Goal: Information Seeking & Learning: Understand process/instructions

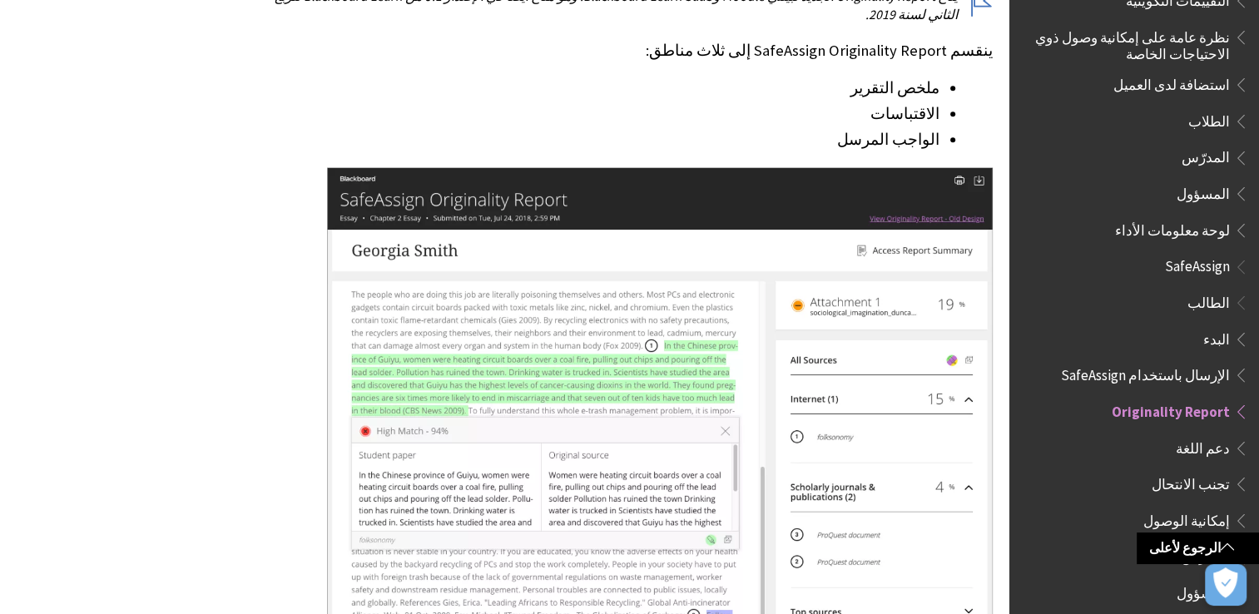
scroll to position [2194, 0]
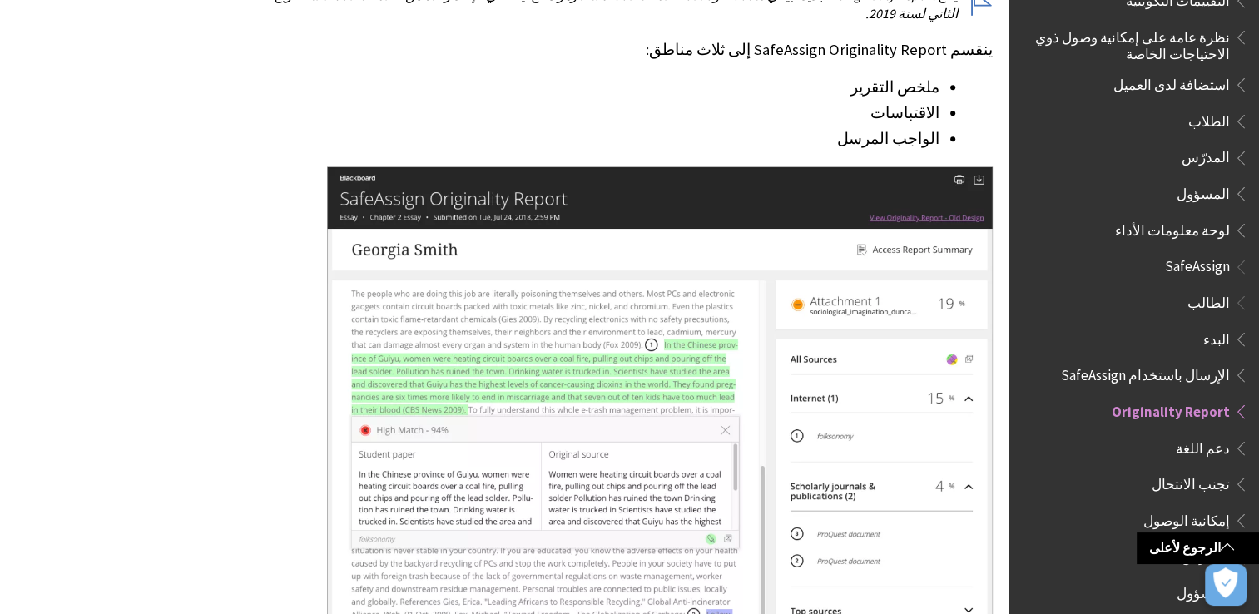
click at [799, 189] on img at bounding box center [660, 438] width 666 height 544
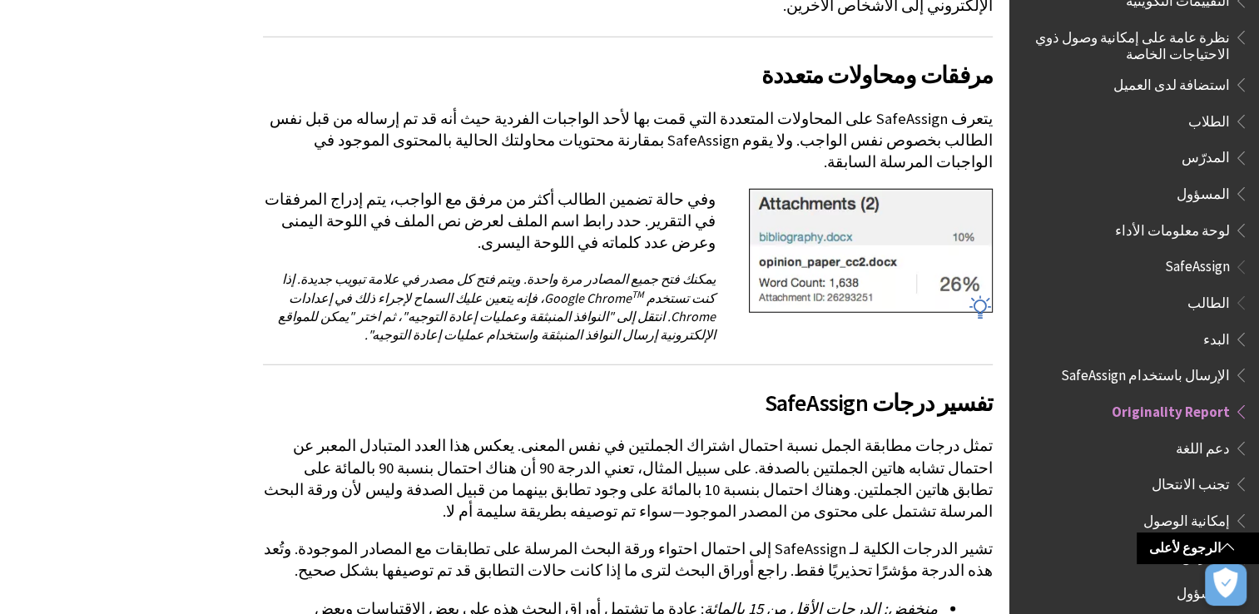
scroll to position [4400, 0]
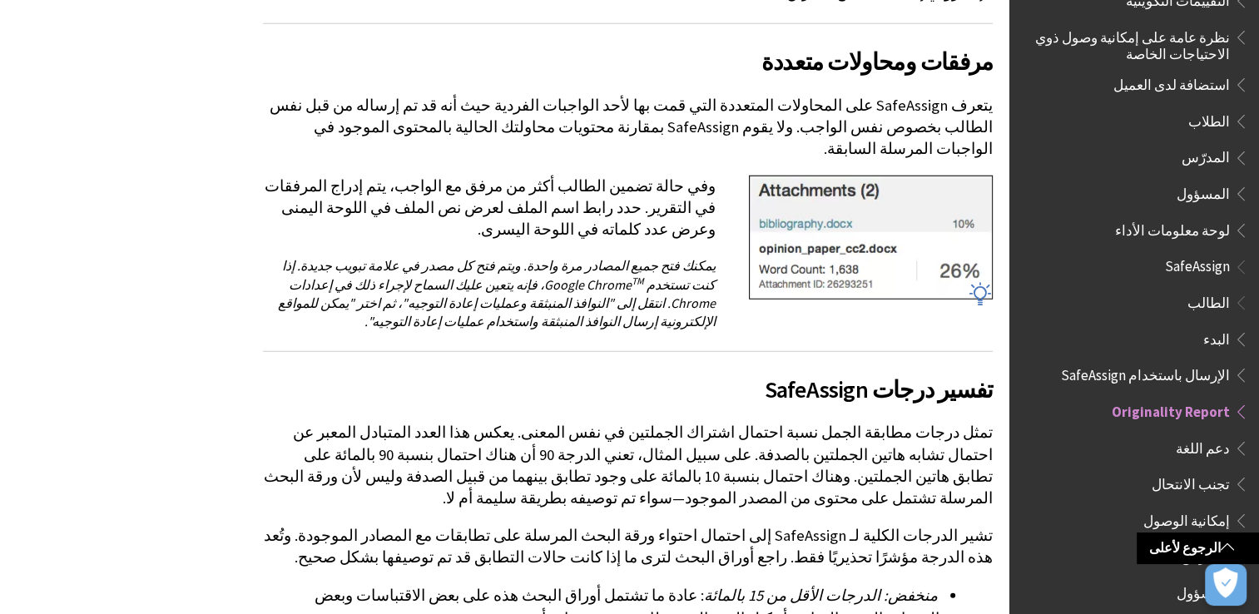
click at [1208, 476] on span "تجنب الانتحال" at bounding box center [1191, 481] width 78 height 22
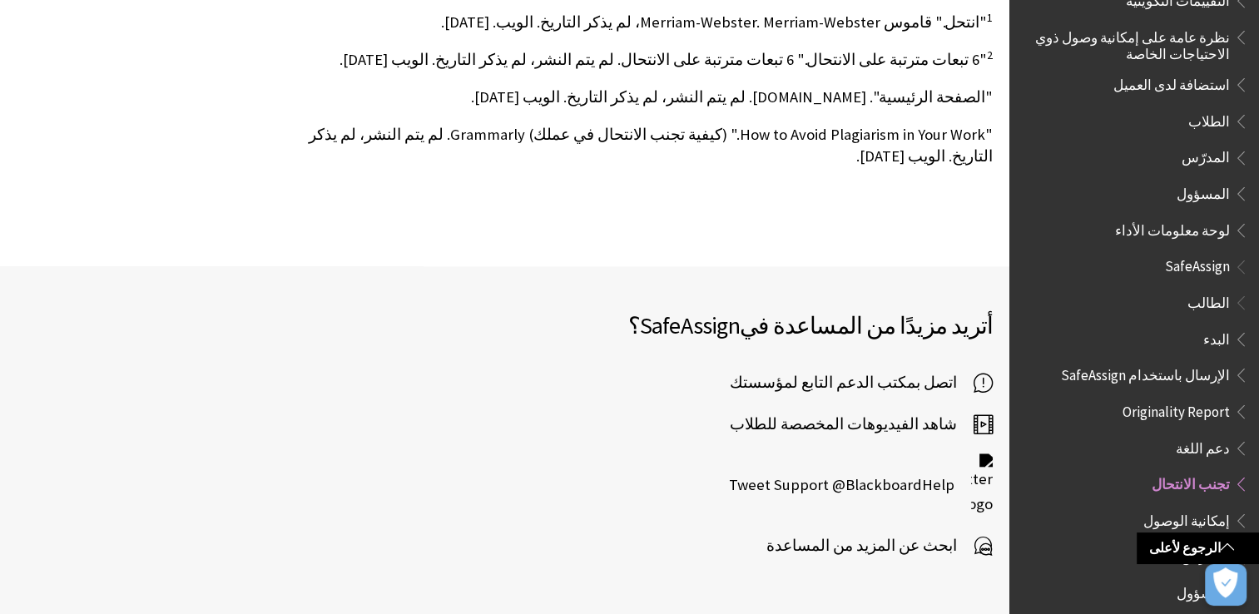
scroll to position [1443, 0]
click at [757, 528] on div "أتريد مزيدًا من المساعدة في SafeAssign ؟ اتصل بمكتب الدعم التابع لمؤسستك شاهد ا…" at bounding box center [505, 444] width 1010 height 358
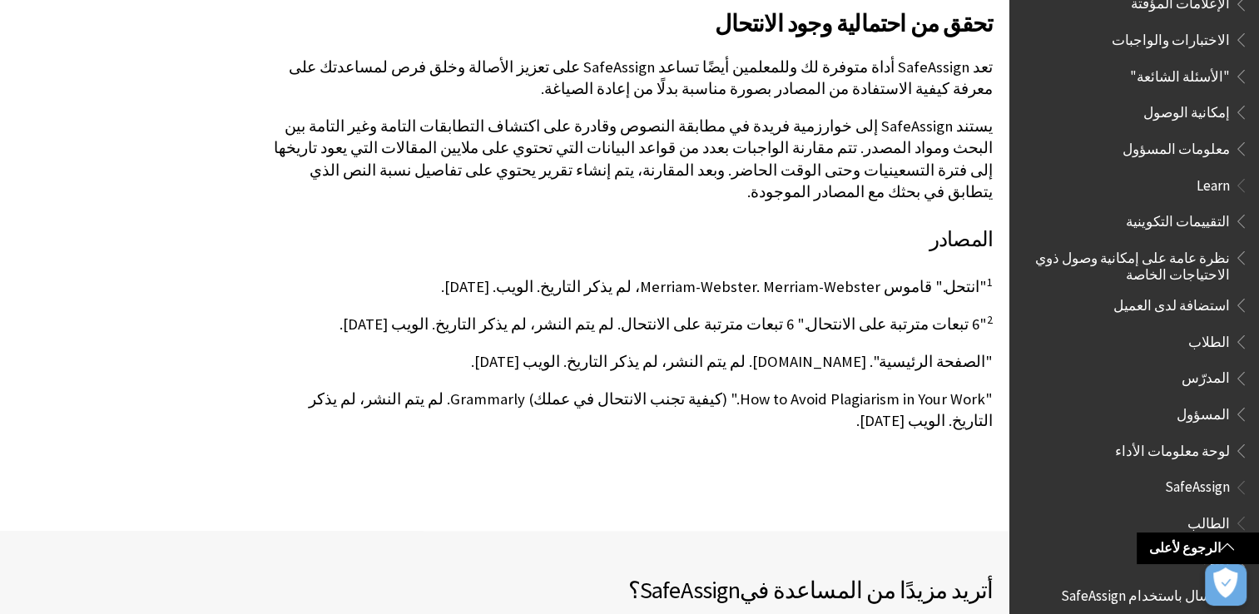
scroll to position [900, 0]
click at [1183, 475] on span "SafeAssign" at bounding box center [1197, 483] width 65 height 22
click at [1230, 472] on span "Book outline for Blackboard SafeAssign" at bounding box center [1238, 482] width 17 height 21
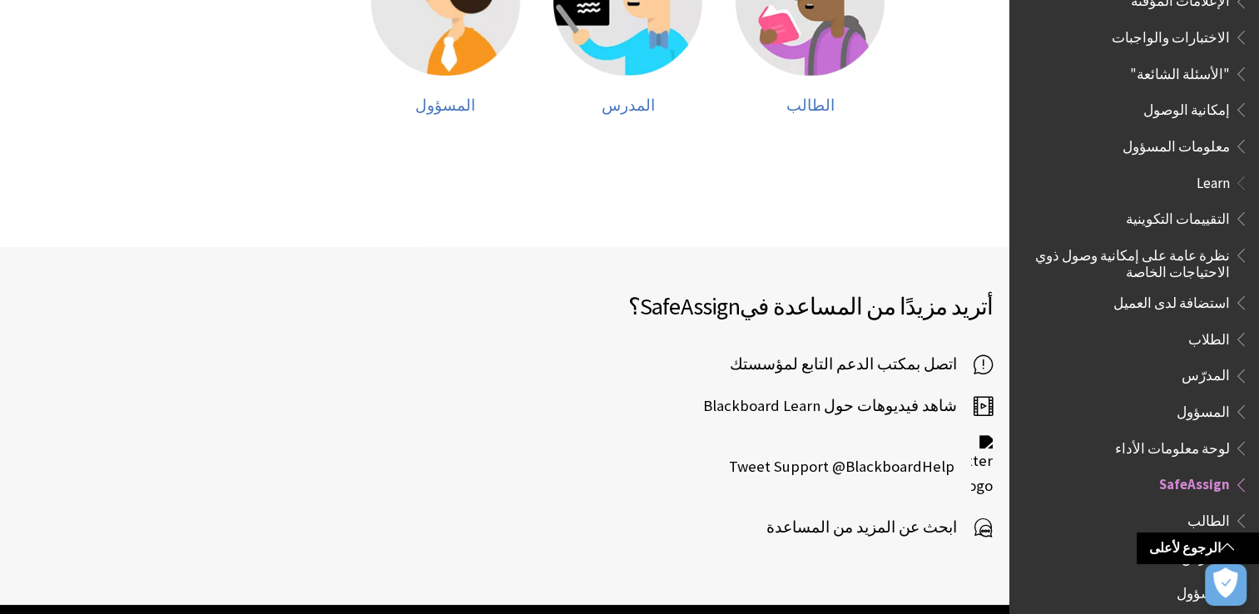
scroll to position [493, 0]
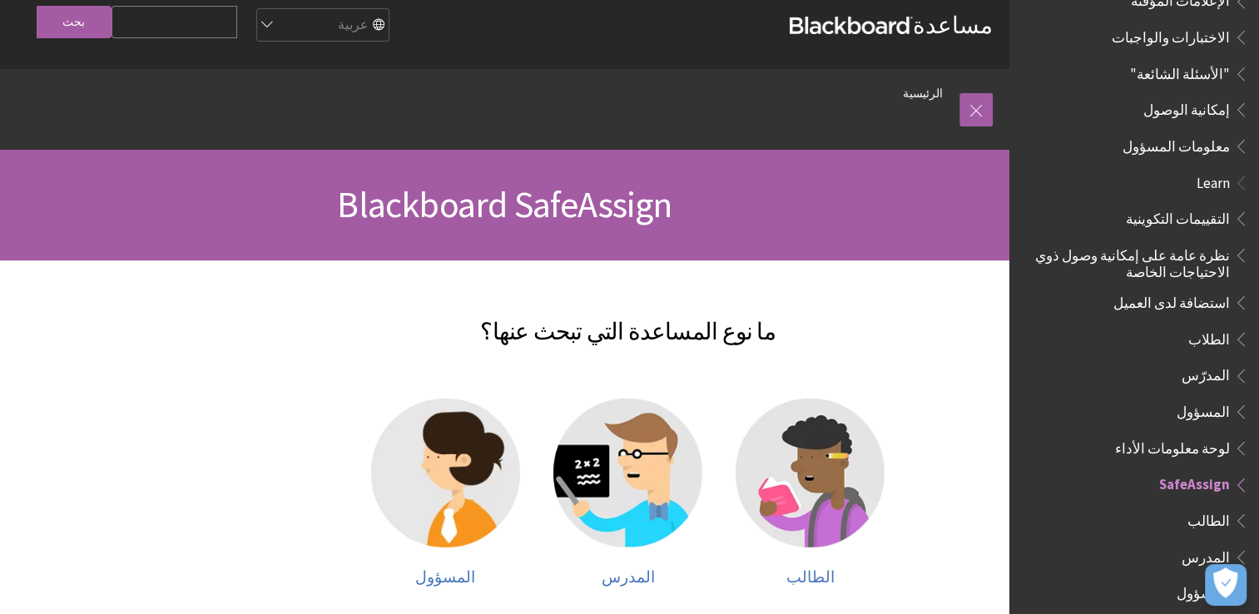
scroll to position [10, 0]
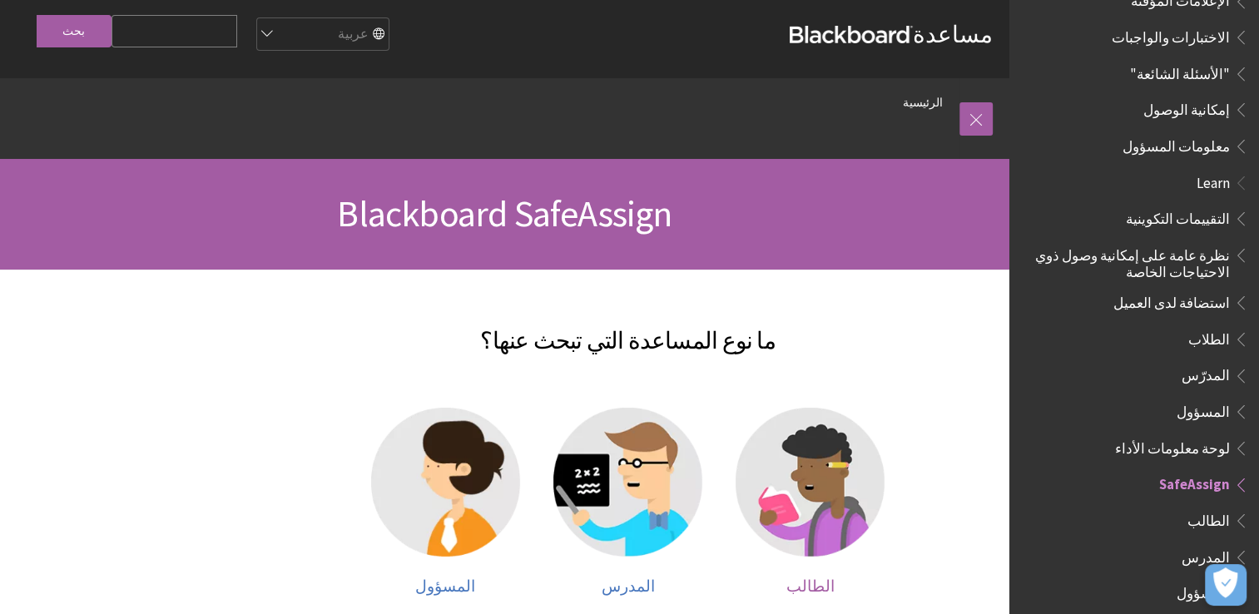
click at [816, 501] on img at bounding box center [810, 482] width 149 height 149
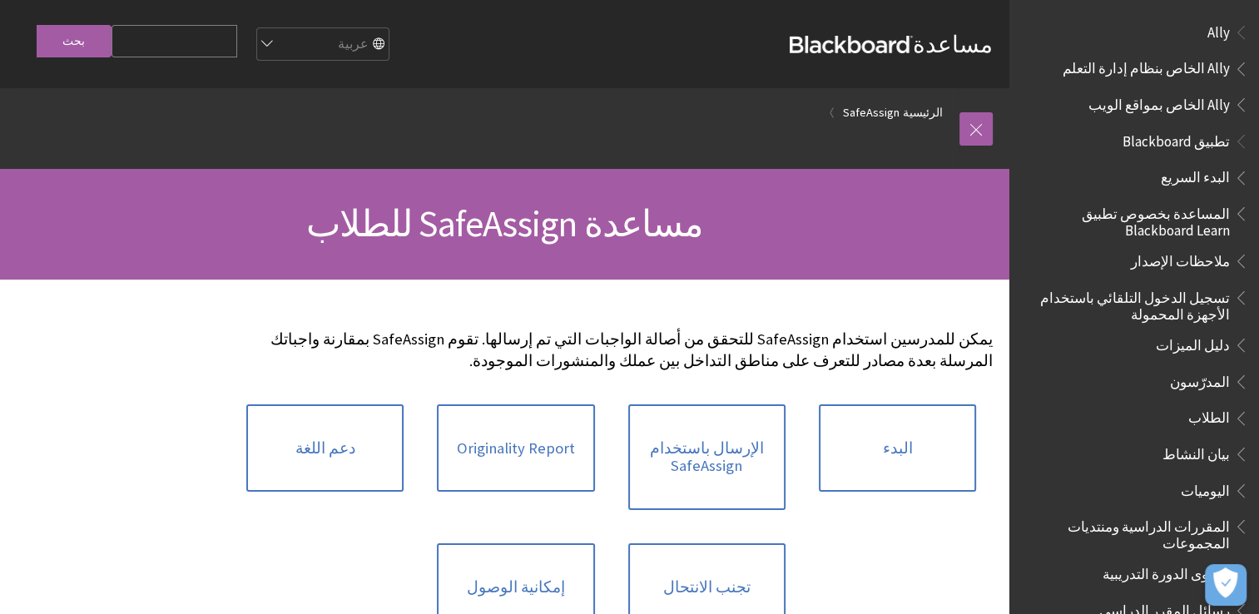
scroll to position [1119, 0]
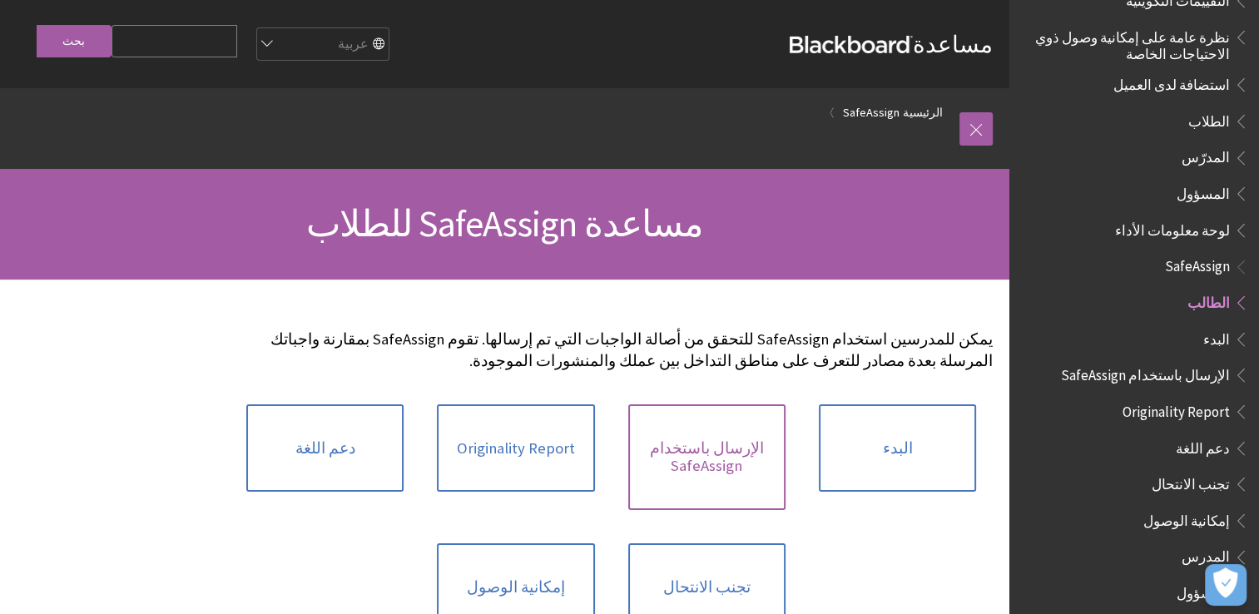
click at [706, 418] on link "الإرسال باستخدام SafeAssign" at bounding box center [706, 457] width 157 height 106
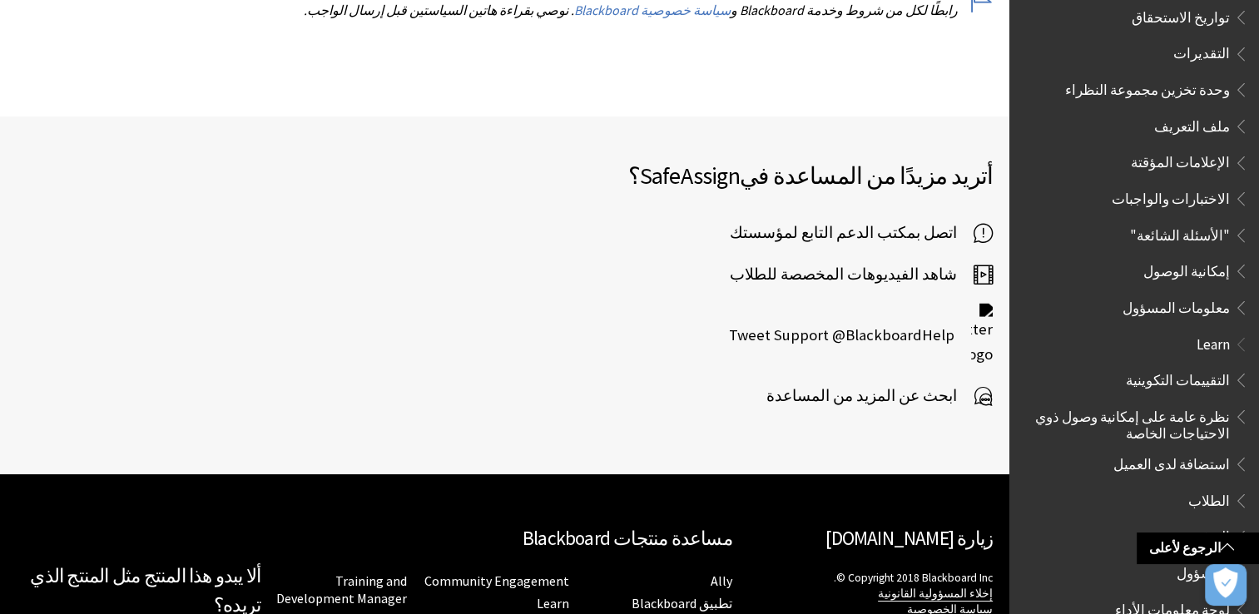
scroll to position [728, 0]
